Goal: Transaction & Acquisition: Purchase product/service

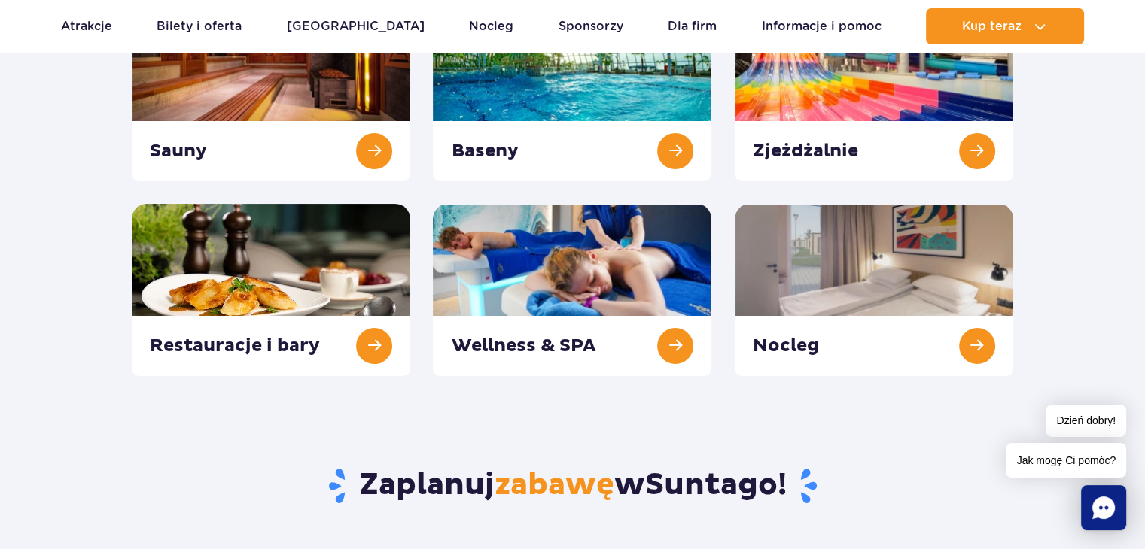
scroll to position [271, 0]
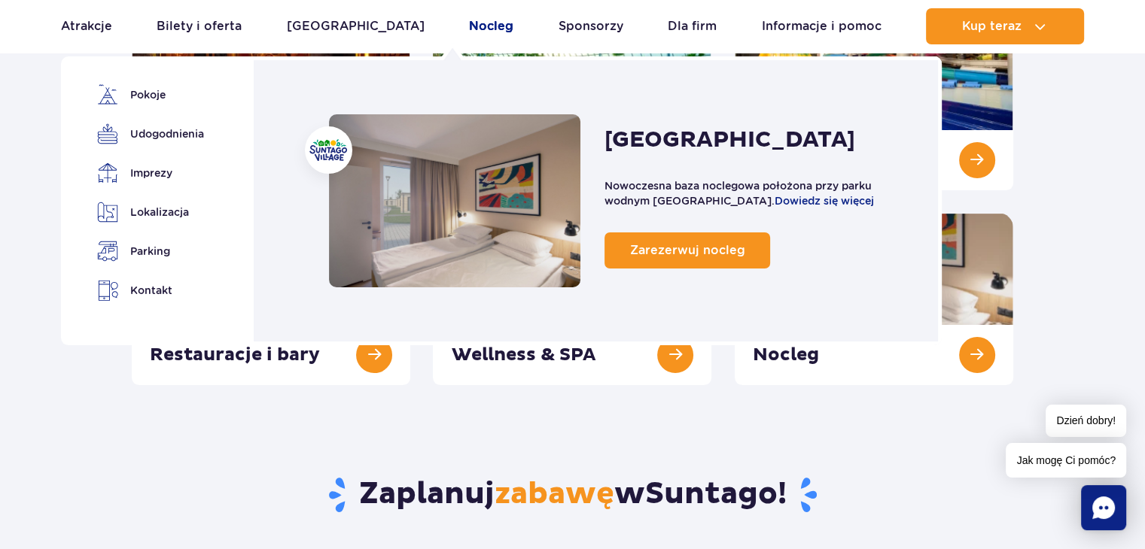
click at [469, 24] on link "Nocleg" at bounding box center [491, 26] width 44 height 36
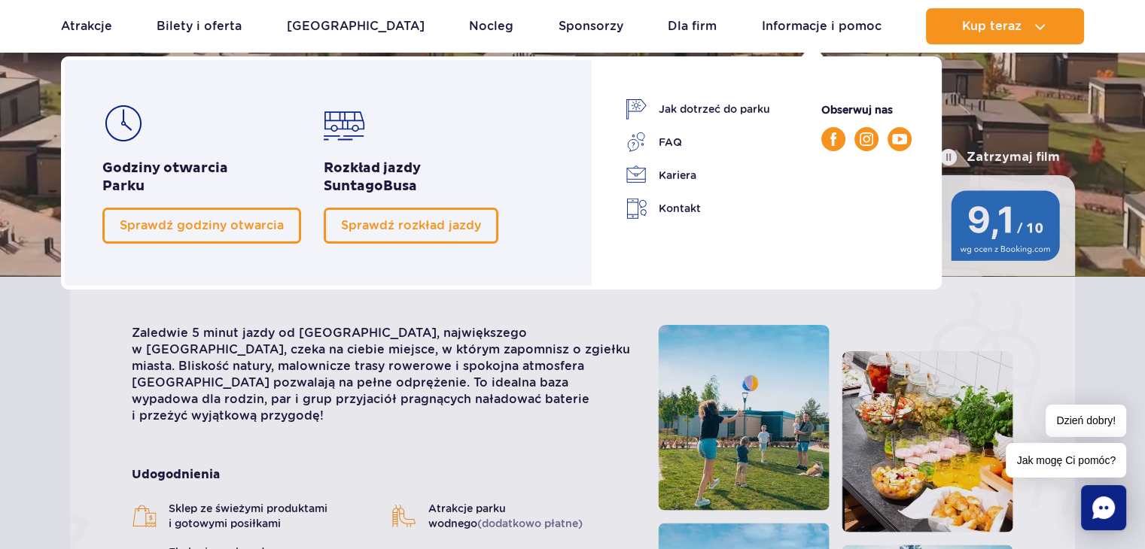
scroll to position [156, 0]
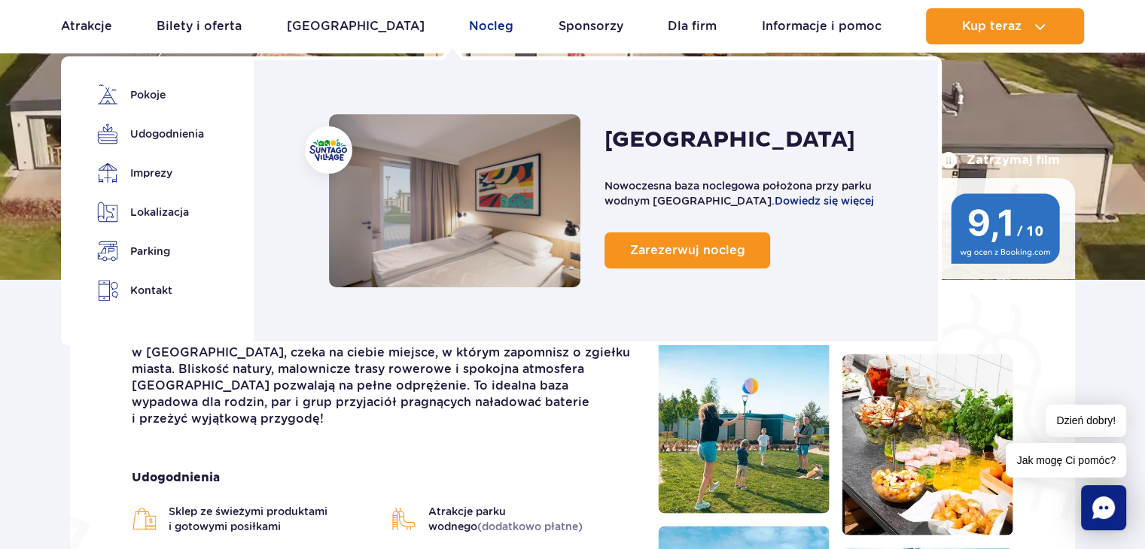
click at [469, 37] on link "Nocleg" at bounding box center [491, 26] width 44 height 36
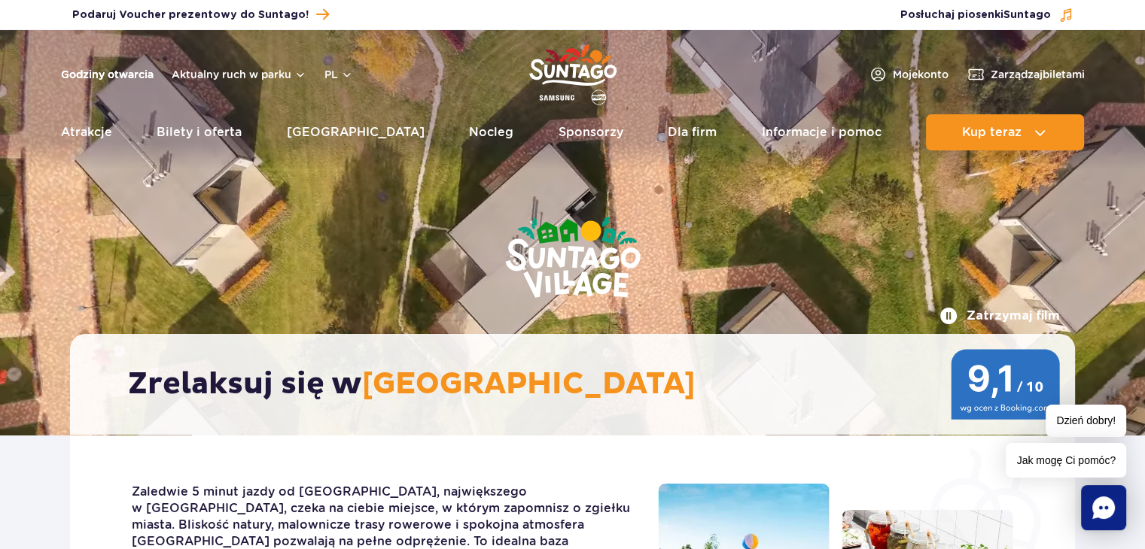
click at [118, 75] on link "Godziny otwarcia" at bounding box center [107, 74] width 93 height 15
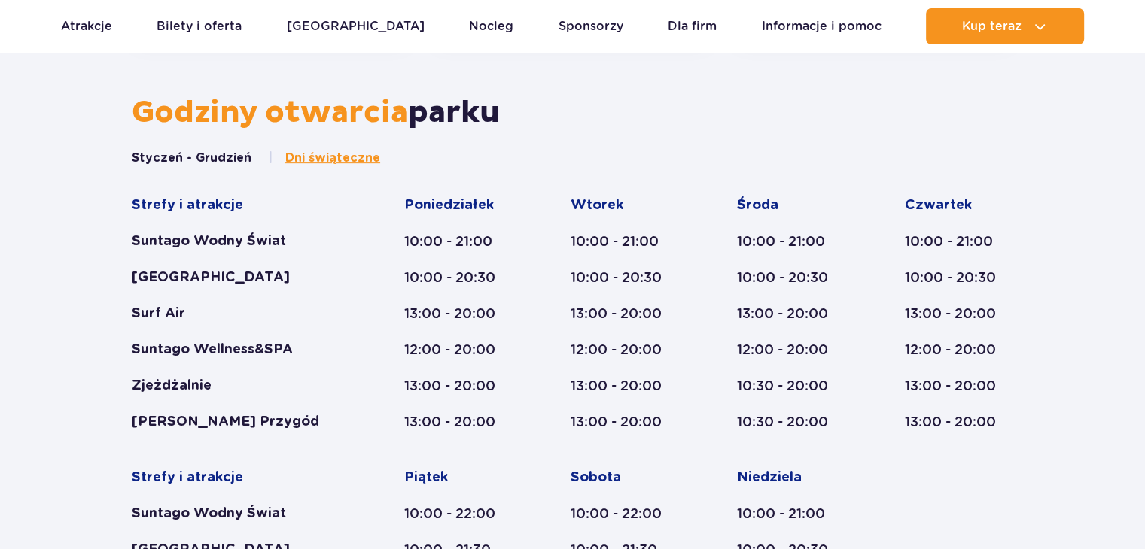
scroll to position [623, 0]
click at [190, 157] on button "Styczeń - Grudzień" at bounding box center [192, 158] width 120 height 17
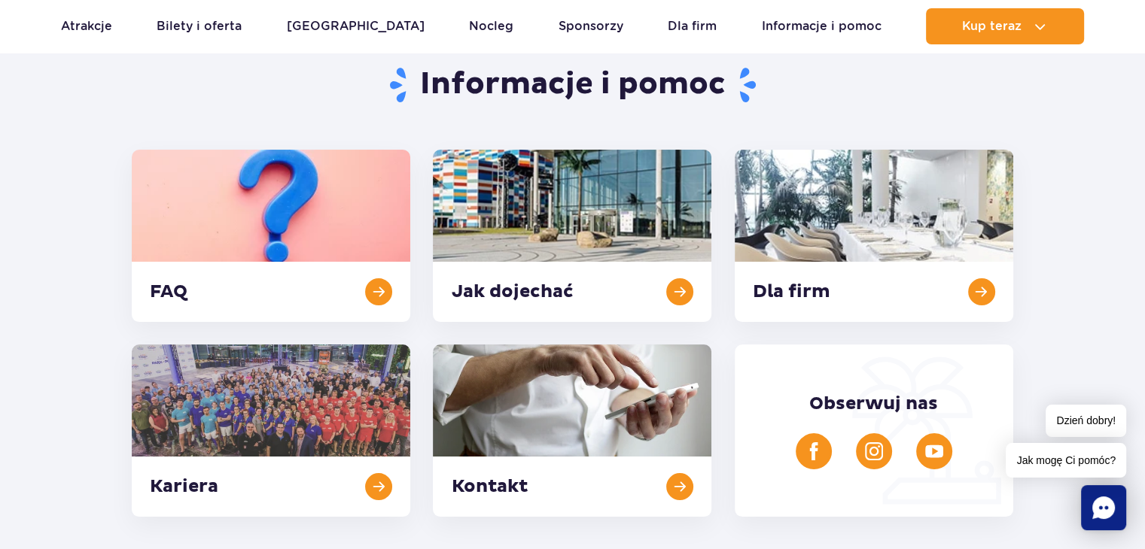
scroll to position [0, 0]
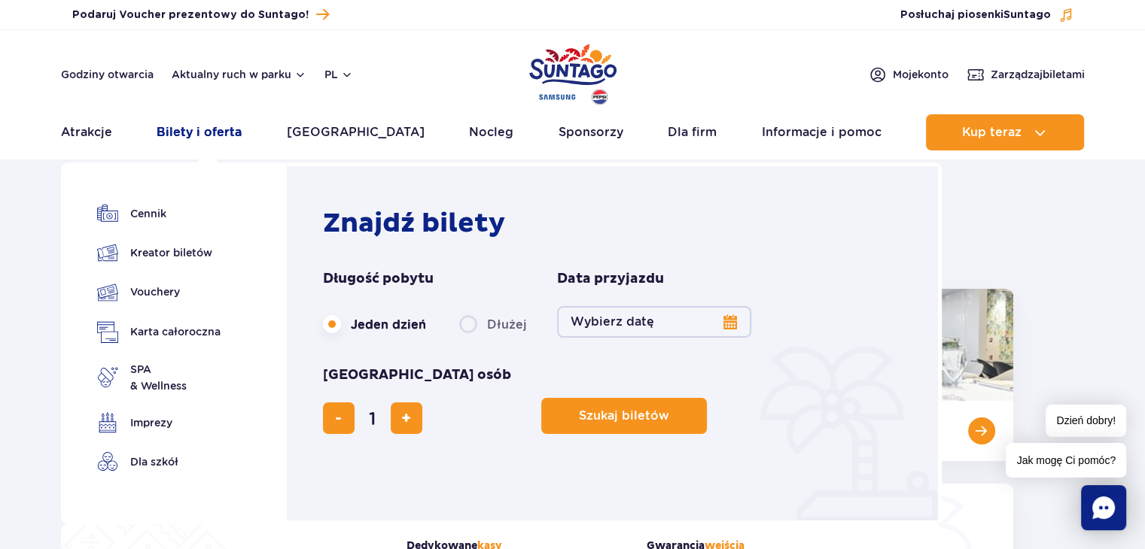
click at [216, 129] on link "Bilety i oferta" at bounding box center [199, 132] width 85 height 36
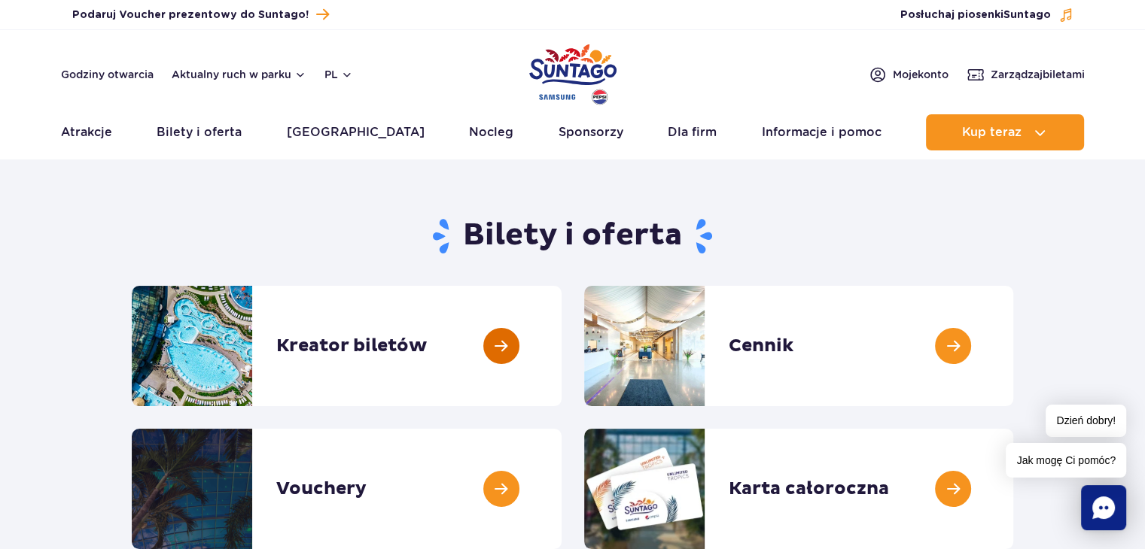
click at [562, 347] on link at bounding box center [562, 346] width 0 height 120
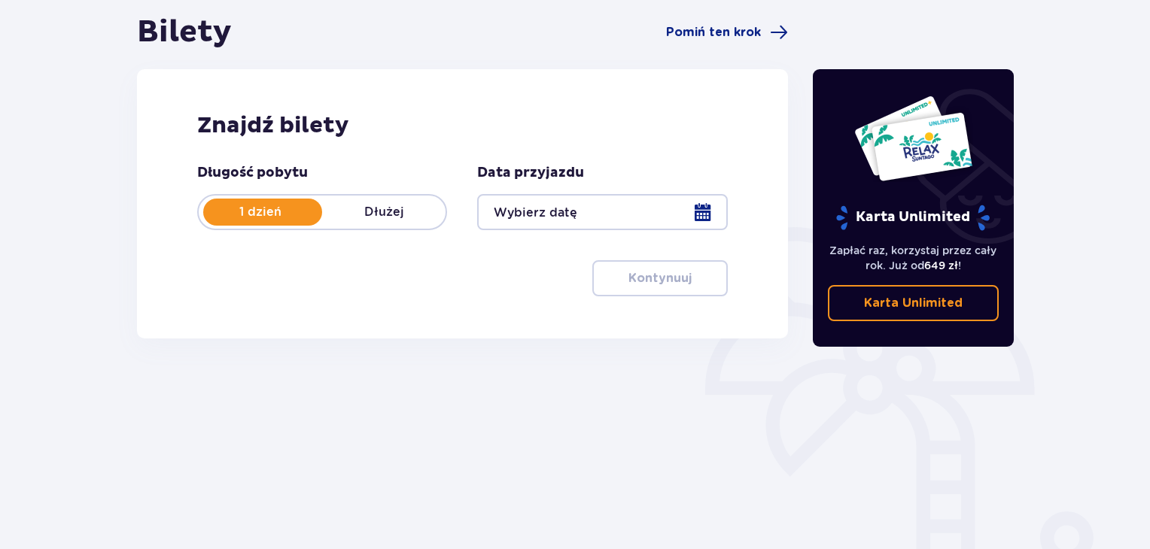
scroll to position [147, 0]
click at [634, 215] on div at bounding box center [602, 211] width 250 height 36
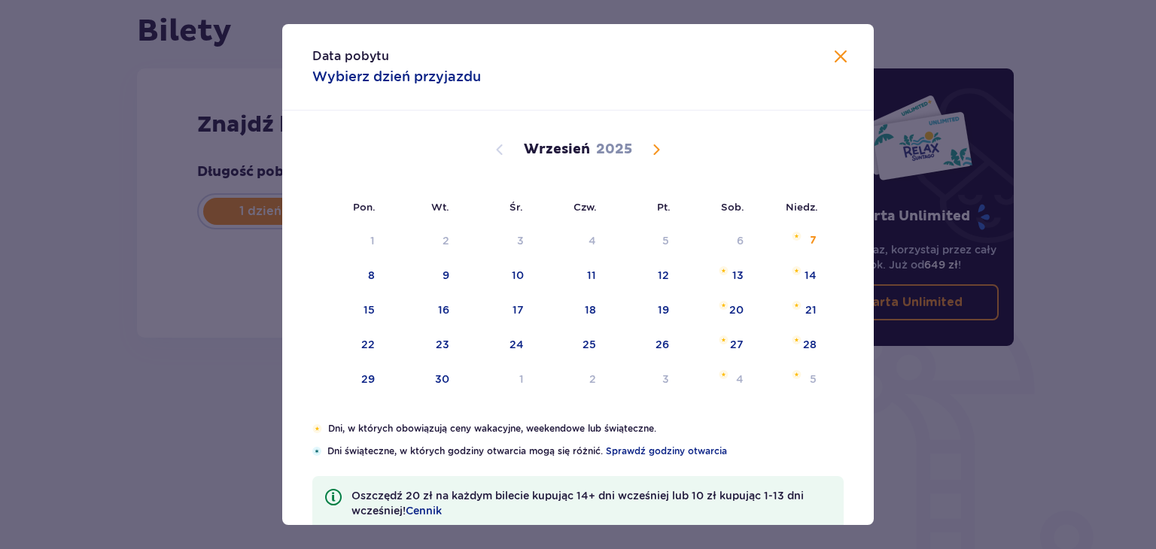
click at [662, 148] on span "Calendar" at bounding box center [656, 150] width 18 height 18
click at [650, 144] on span "Calendar" at bounding box center [656, 150] width 18 height 18
click at [653, 155] on span "Calendar" at bounding box center [656, 150] width 18 height 18
click at [506, 150] on span "Calendar" at bounding box center [500, 150] width 18 height 18
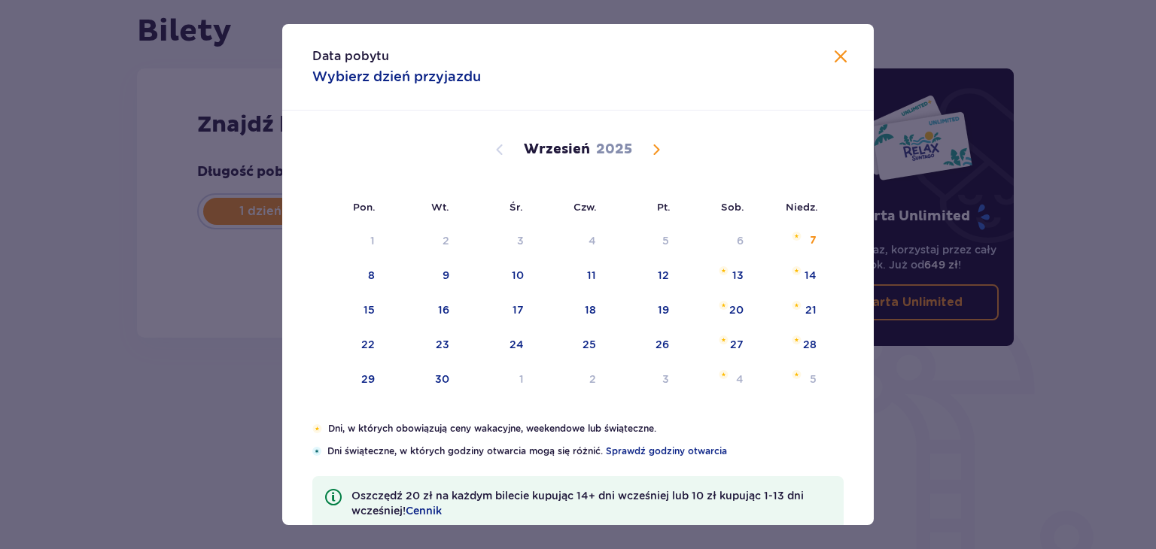
click at [506, 150] on span "Calendar" at bounding box center [500, 150] width 18 height 18
click at [641, 151] on div "Wrzesień 2025" at bounding box center [578, 150] width 498 height 18
click at [726, 380] on div "4" at bounding box center [717, 380] width 75 height 33
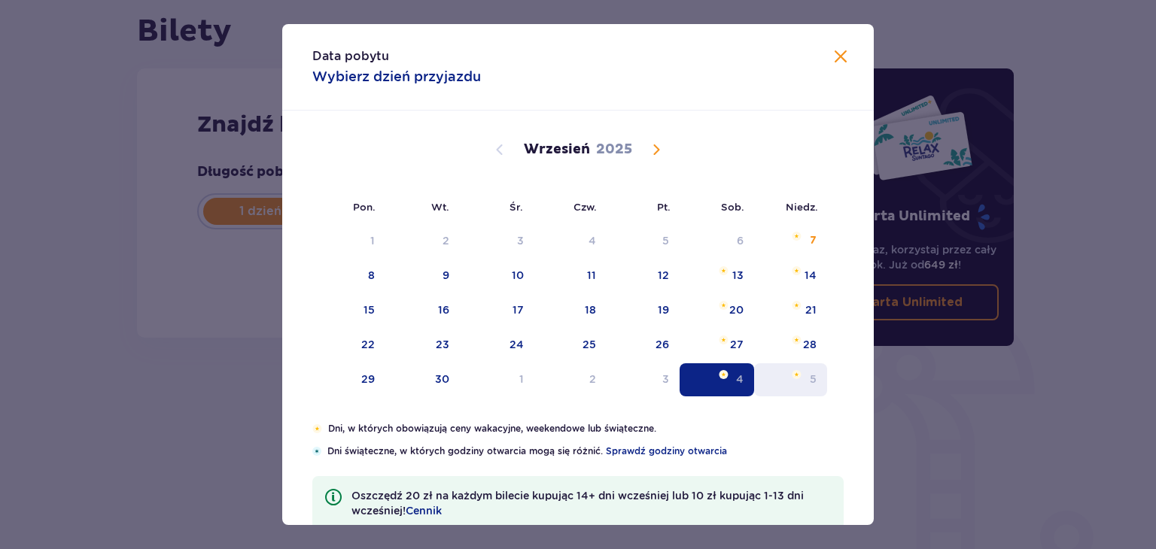
type input "04.10.25"
click at [794, 382] on div "Bilety Pomiń ten krok Znajdź bilety Długość pobytu 1 dzień Dłużej Data przyjazd…" at bounding box center [462, 271] width 677 height 517
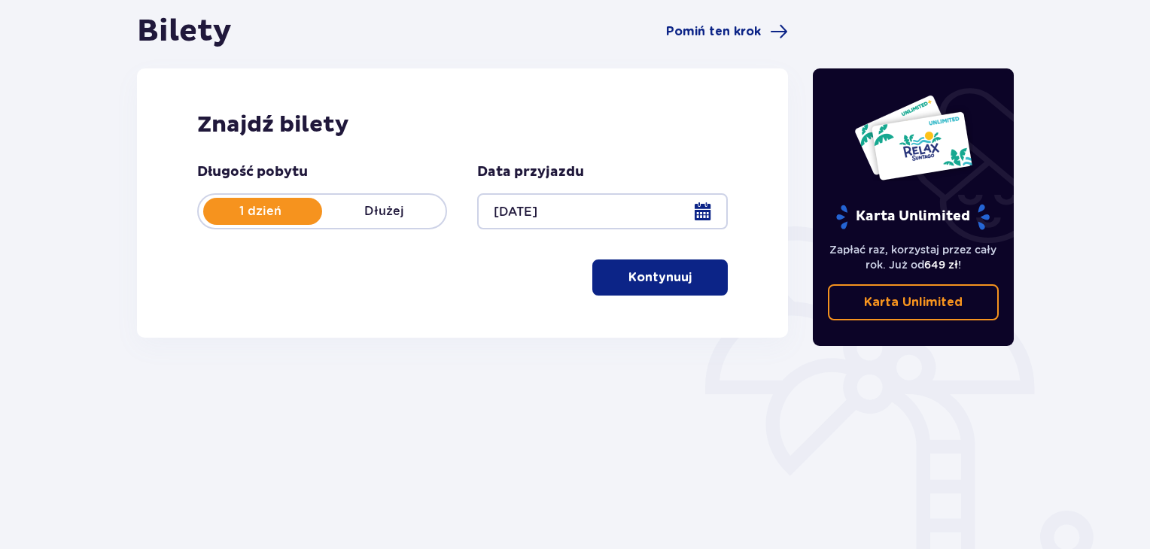
click at [674, 280] on p "Kontynuuj" at bounding box center [660, 277] width 63 height 17
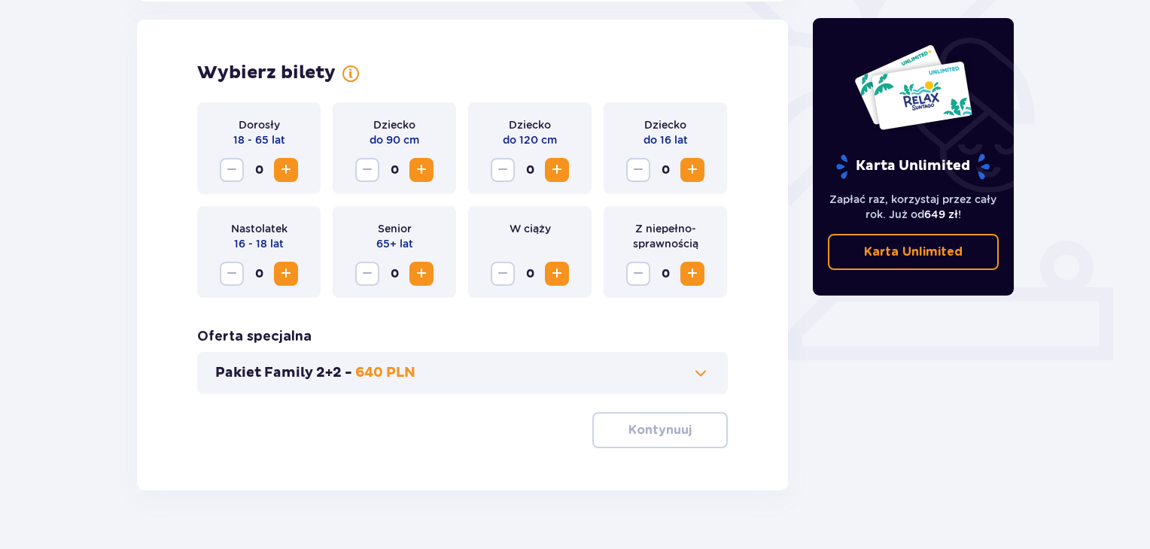
scroll to position [419, 0]
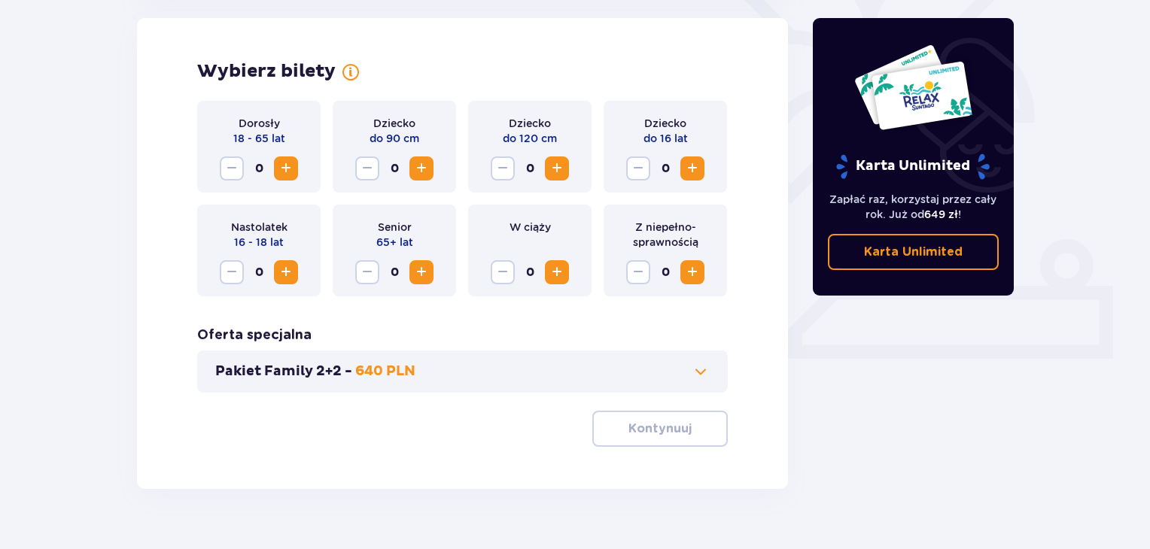
click at [294, 160] on span "Increase" at bounding box center [286, 169] width 18 height 18
click at [639, 427] on p "Kontynuuj" at bounding box center [660, 429] width 63 height 17
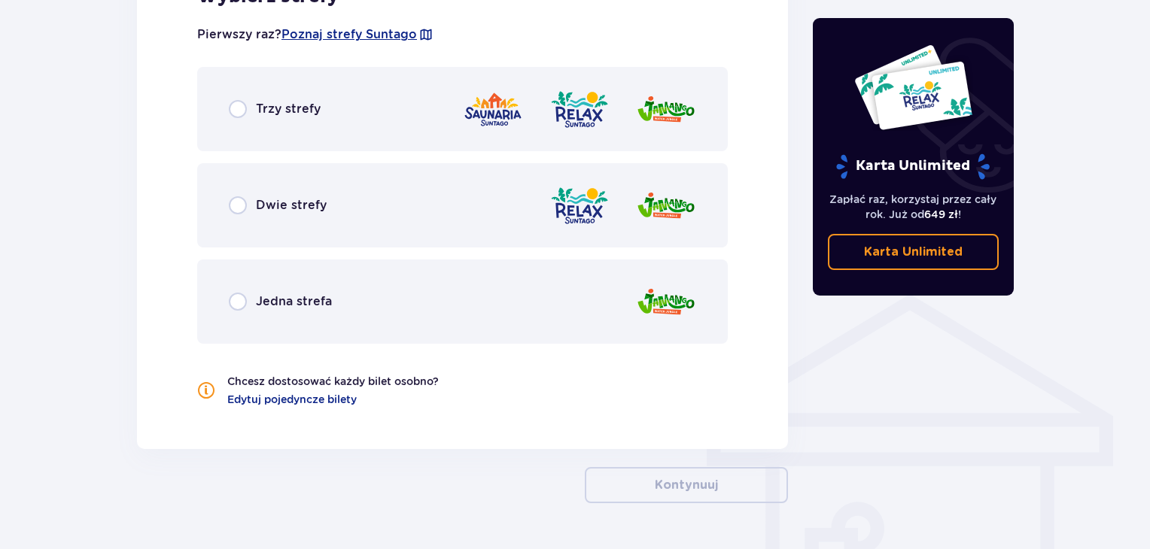
scroll to position [927, 0]
click at [248, 109] on div "Trzy strefy" at bounding box center [275, 110] width 92 height 18
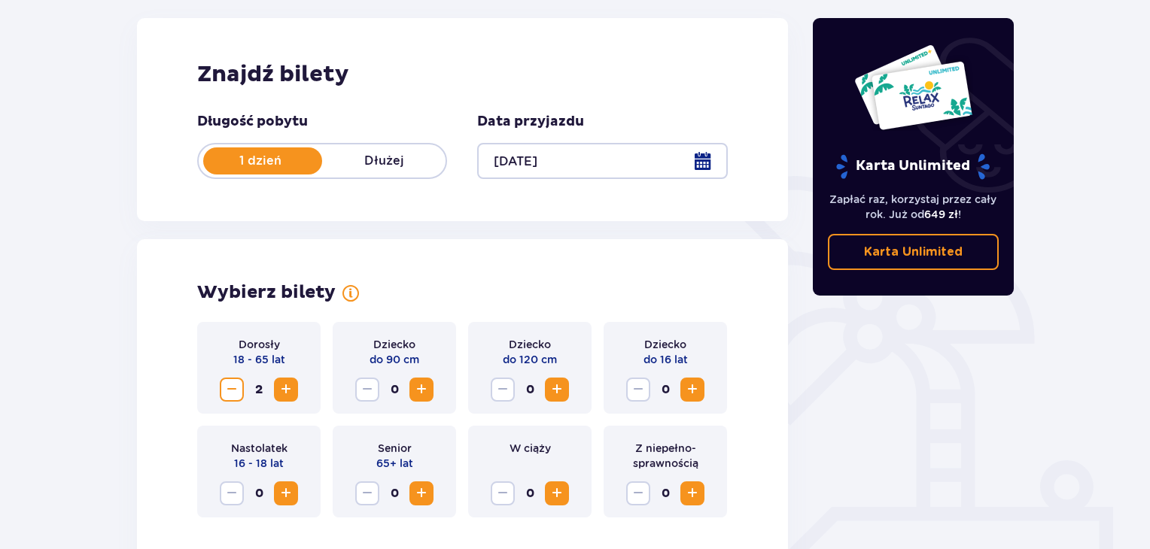
scroll to position [0, 0]
